Goal: Information Seeking & Learning: Learn about a topic

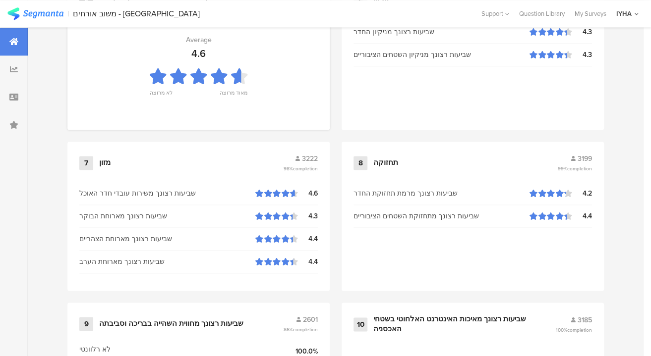
scroll to position [1036, 0]
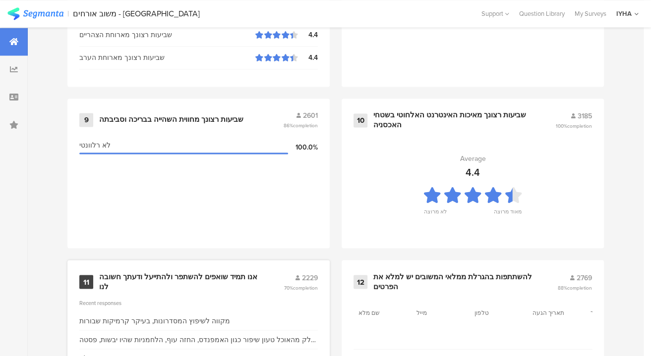
click at [191, 272] on div "אנו תמיד שואפים להשתפר ולהתייעל ודעתך חשובה לנו" at bounding box center [179, 281] width 161 height 19
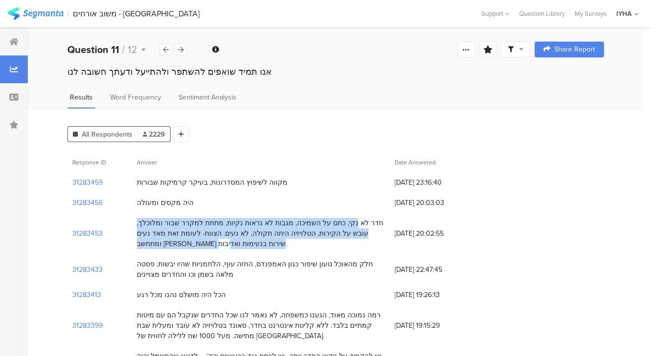
drag, startPoint x: 369, startPoint y: 223, endPoint x: 140, endPoint y: 239, distance: 229.5
click at [140, 239] on div "חדר לא נקי, כתם על השמיכה, מגבות לא נראות נקיות, מתחת למקרר שבור ומלוכלך, עובש …" at bounding box center [261, 233] width 248 height 31
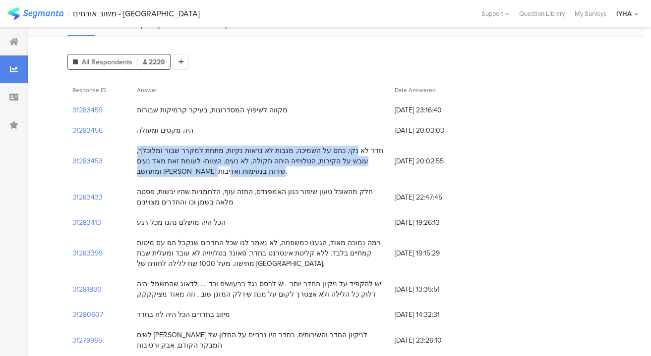
scroll to position [90, 0]
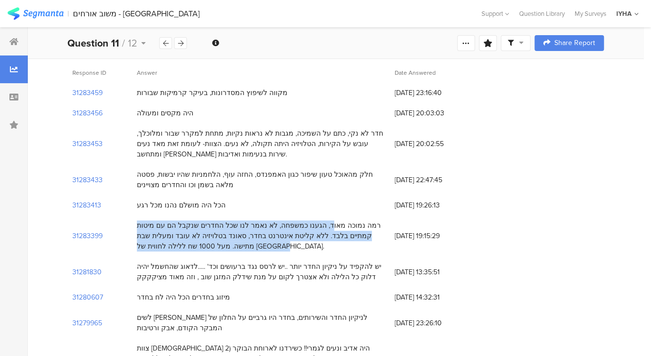
drag, startPoint x: 352, startPoint y: 222, endPoint x: 139, endPoint y: 248, distance: 214.1
click at [139, 248] on div "רמה נמוכה מאוד, הגענו כמשפחה, לא נאמר לנו שכל החדרים שנקבל הם עם מיטות קמתיים ב…" at bounding box center [261, 236] width 248 height 31
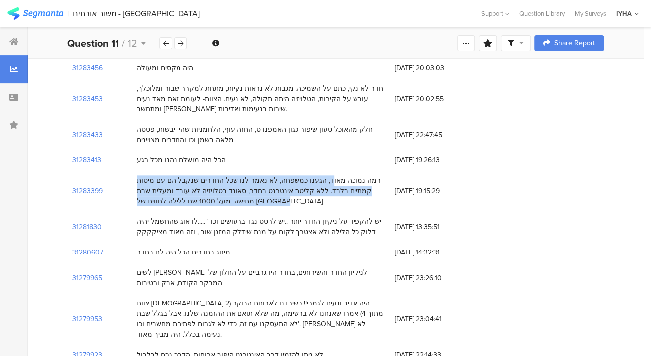
drag, startPoint x: 380, startPoint y: 221, endPoint x: 143, endPoint y: 256, distance: 239.5
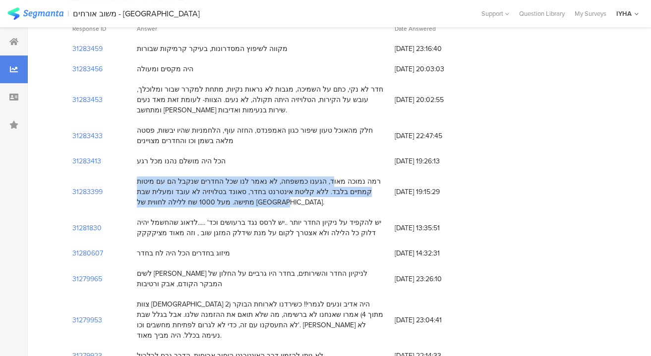
scroll to position [0, 0]
